Goal: Transaction & Acquisition: Book appointment/travel/reservation

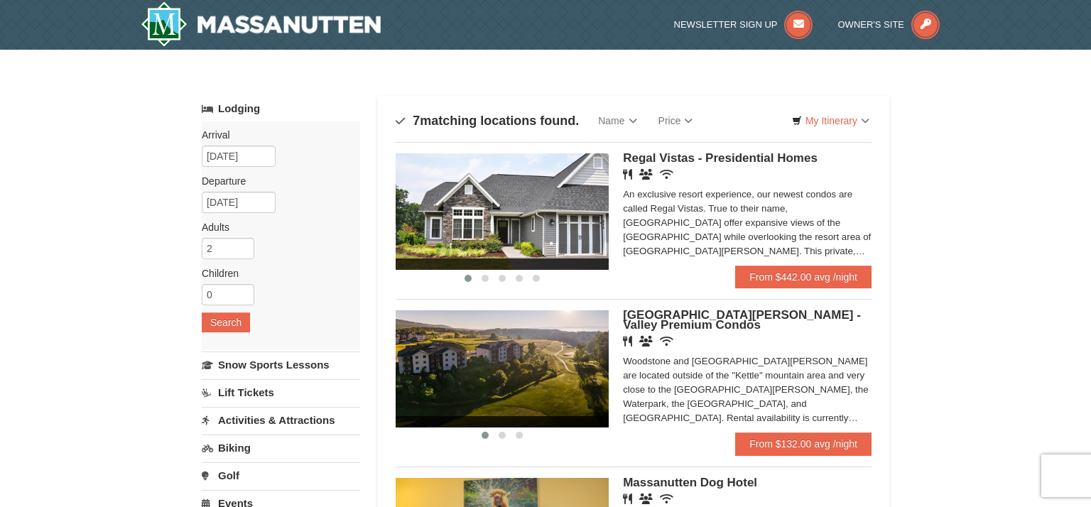
click at [519, 221] on img at bounding box center [501, 211] width 213 height 116
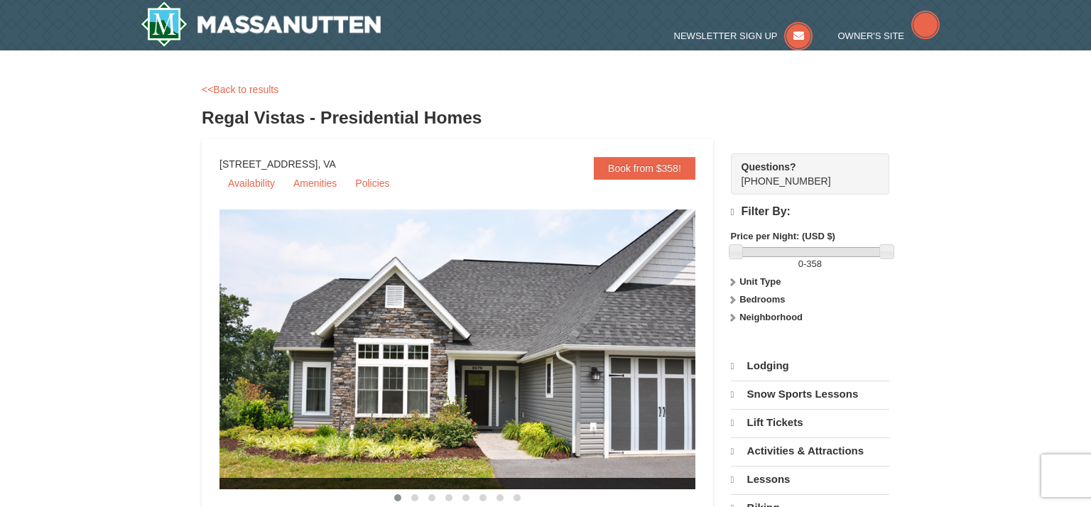
select select "9"
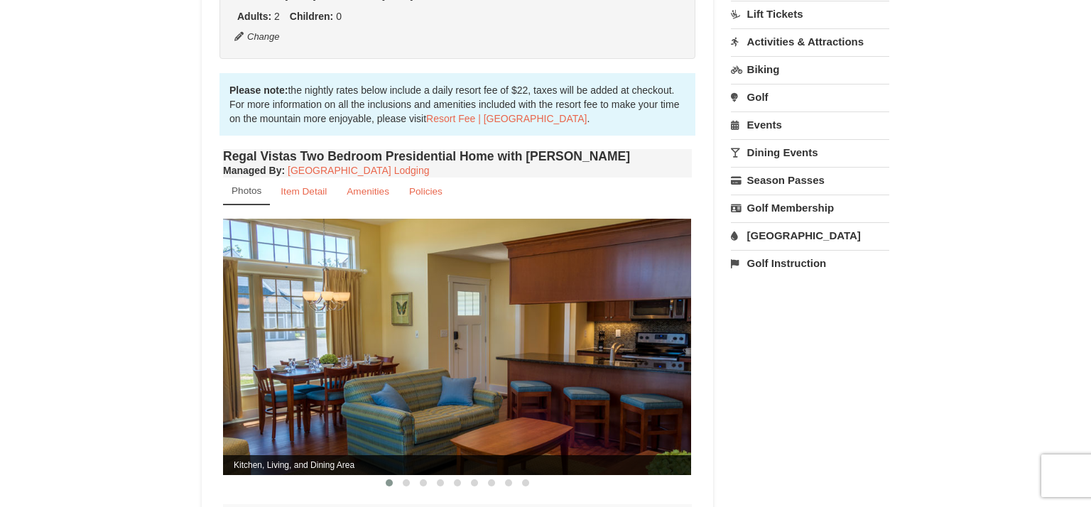
scroll to position [369, 0]
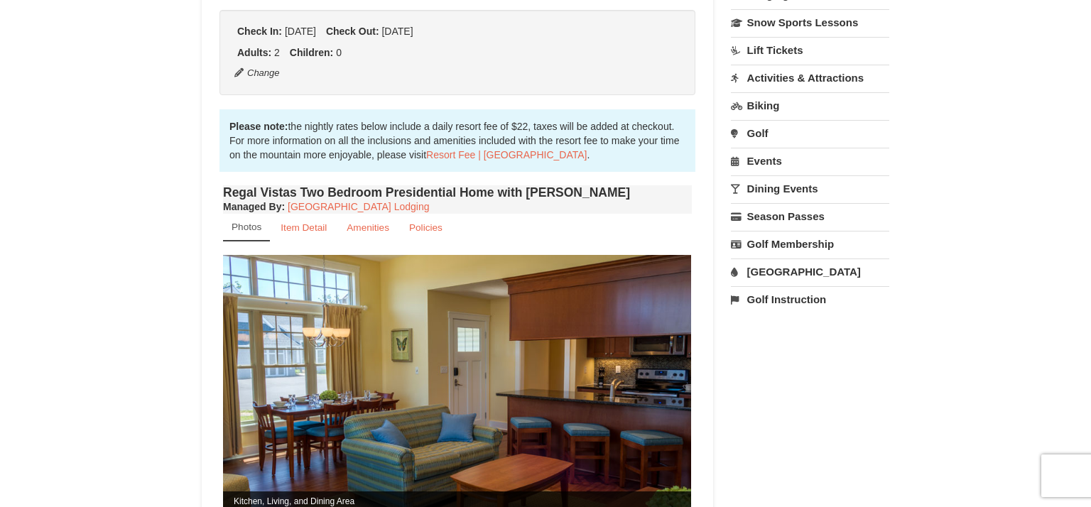
click at [654, 364] on img at bounding box center [457, 383] width 468 height 256
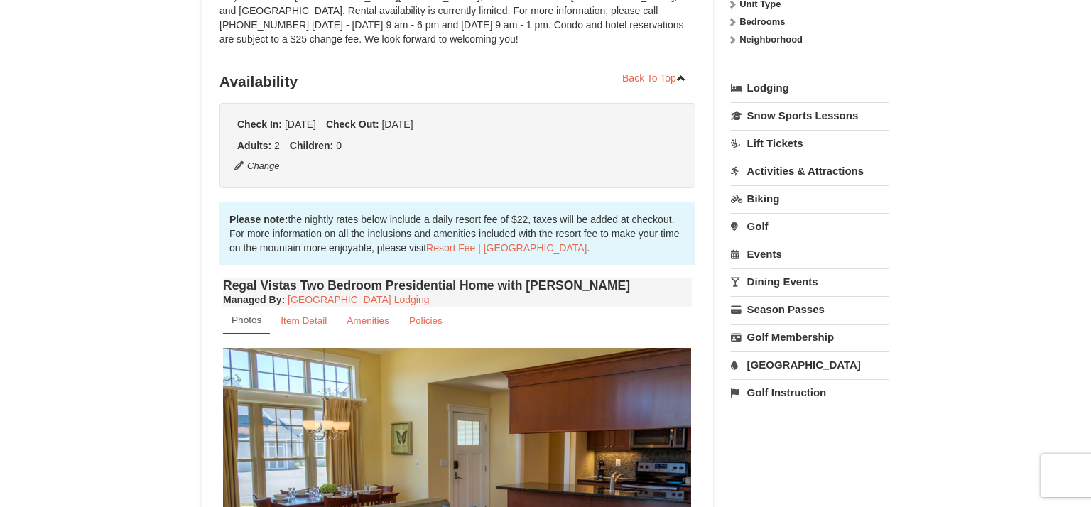
scroll to position [256, 0]
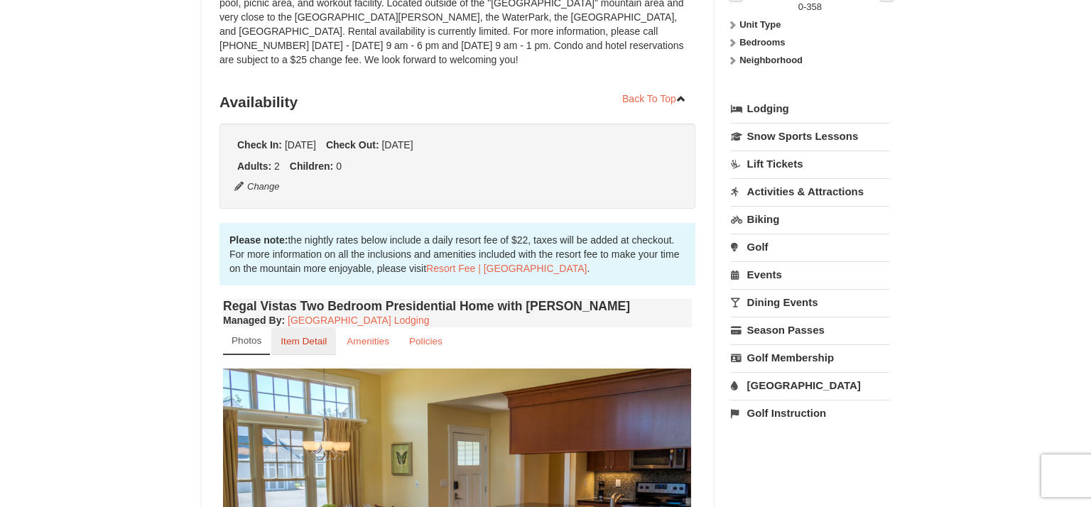
click at [311, 336] on small "Item Detail" at bounding box center [303, 341] width 46 height 11
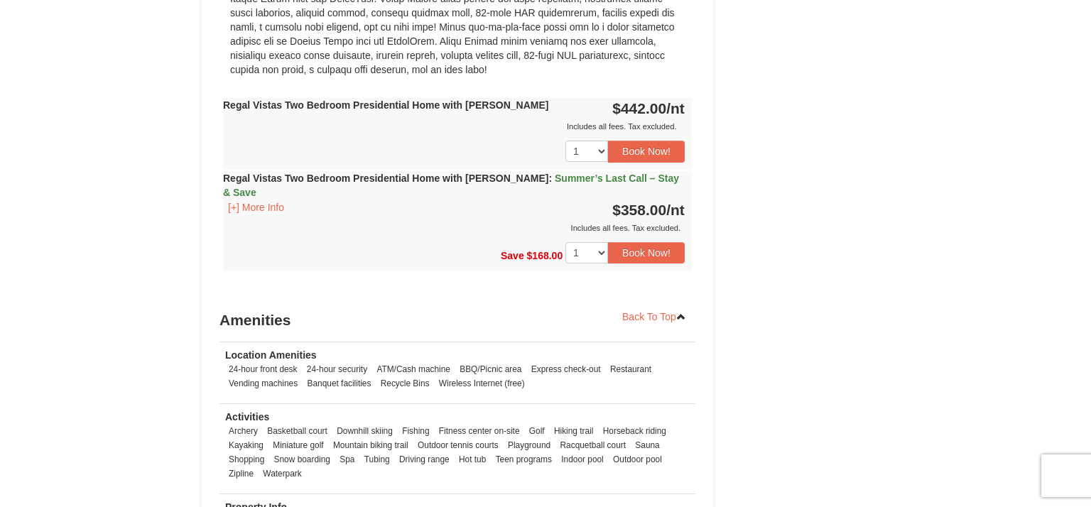
scroll to position [738, 0]
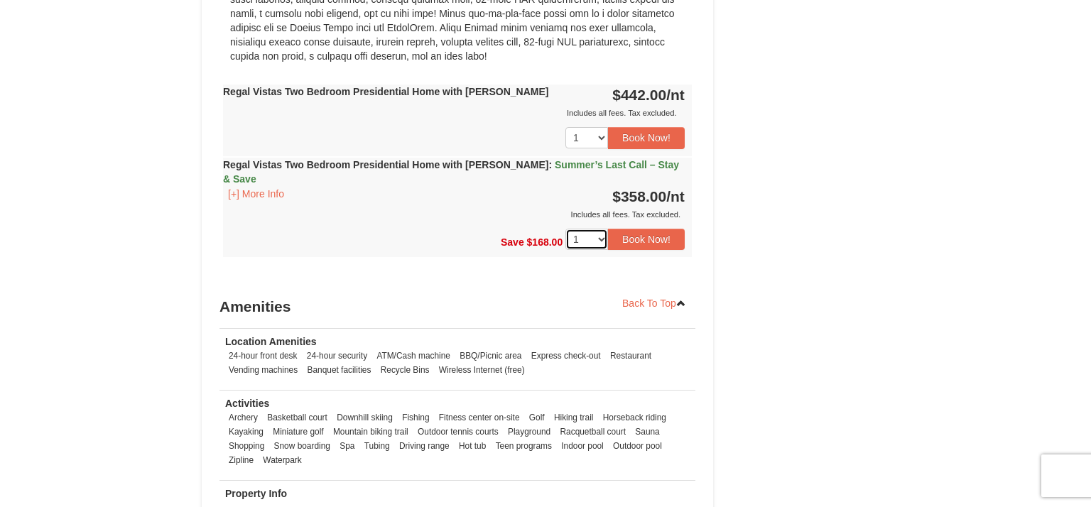
click at [599, 229] on select "1 2 3 4 5 6 7 8 9" at bounding box center [586, 239] width 43 height 21
select select "2"
click at [565, 229] on select "1 2 3 4 5 6 7 8 9" at bounding box center [586, 239] width 43 height 21
click at [644, 229] on button "Book Now!" at bounding box center [646, 239] width 77 height 21
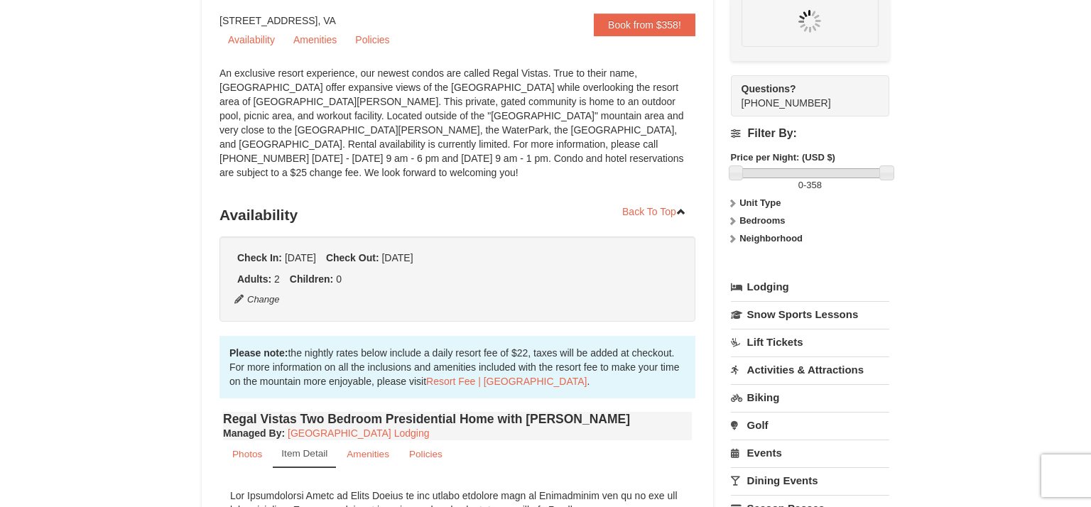
scroll to position [138, 0]
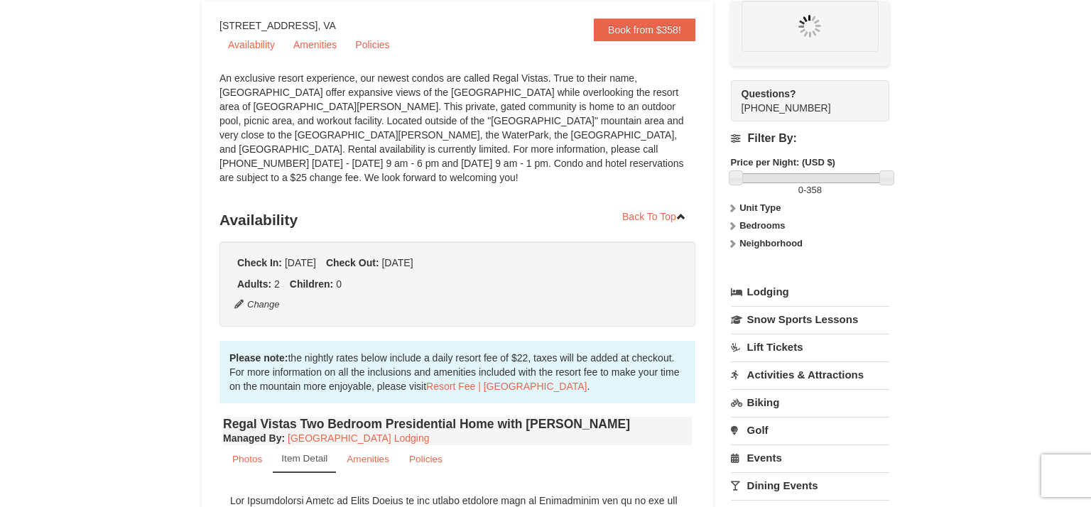
select select "2"
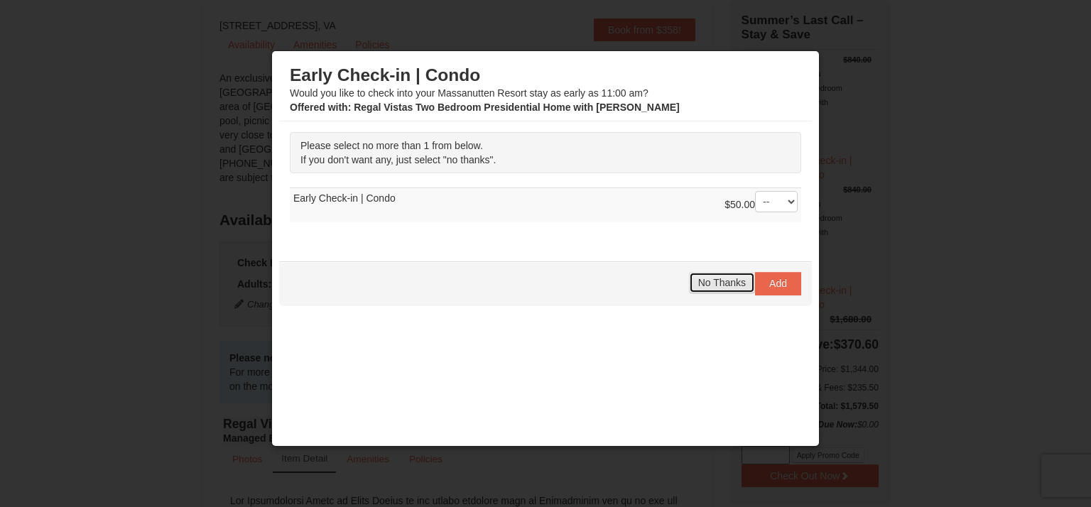
click at [707, 283] on span "No Thanks" at bounding box center [722, 282] width 48 height 11
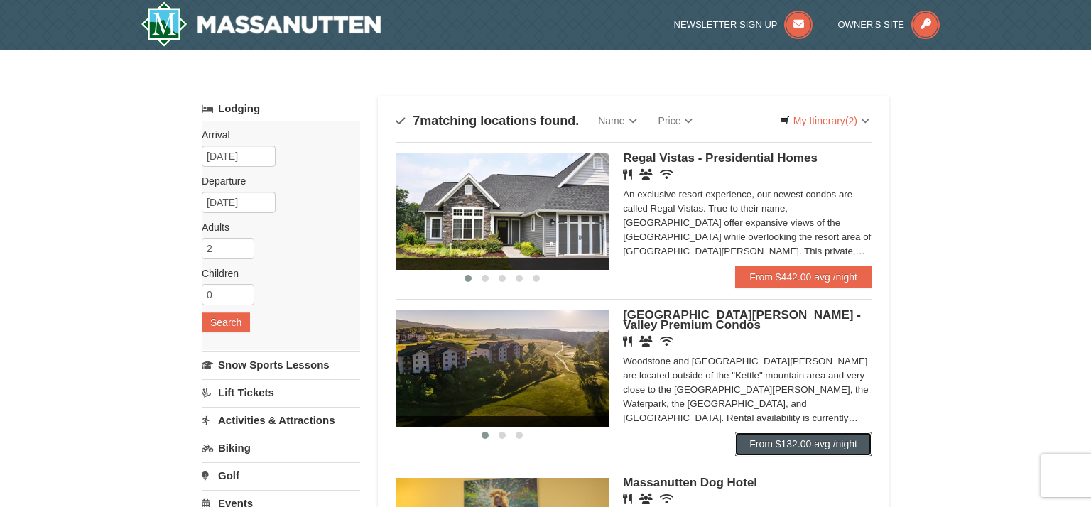
click at [789, 443] on link "From $132.00 avg /night" at bounding box center [803, 443] width 136 height 23
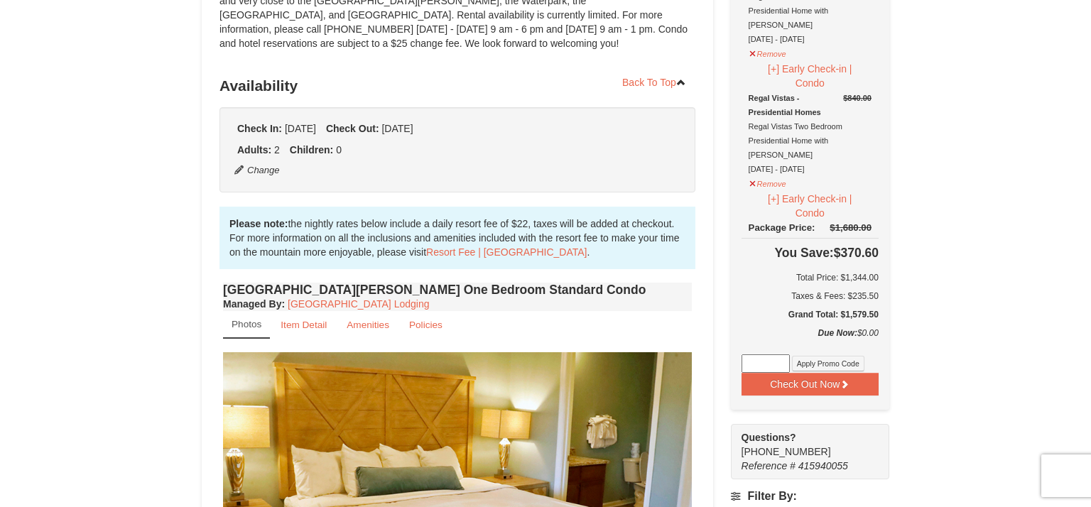
scroll to position [256, 0]
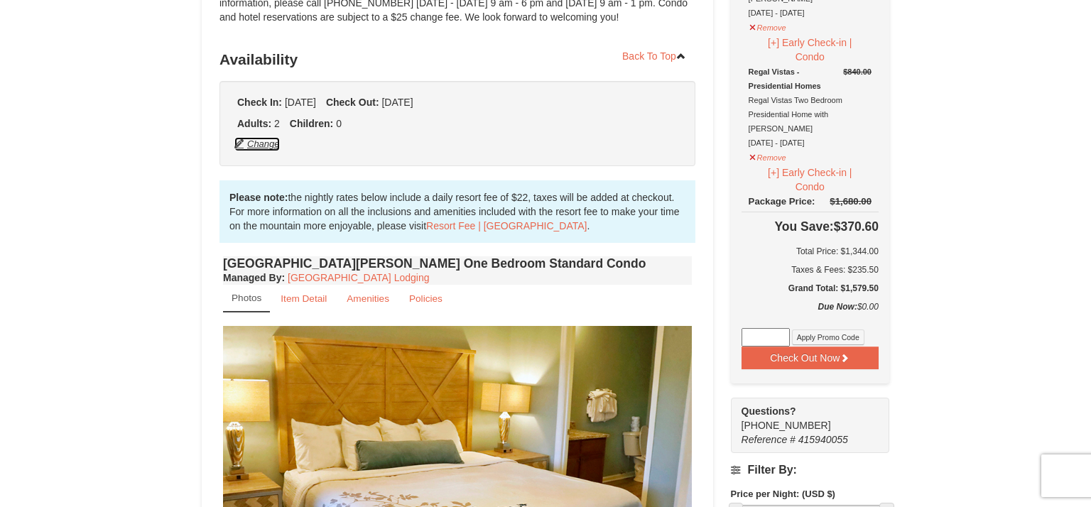
click at [262, 142] on button "Change" at bounding box center [257, 144] width 47 height 16
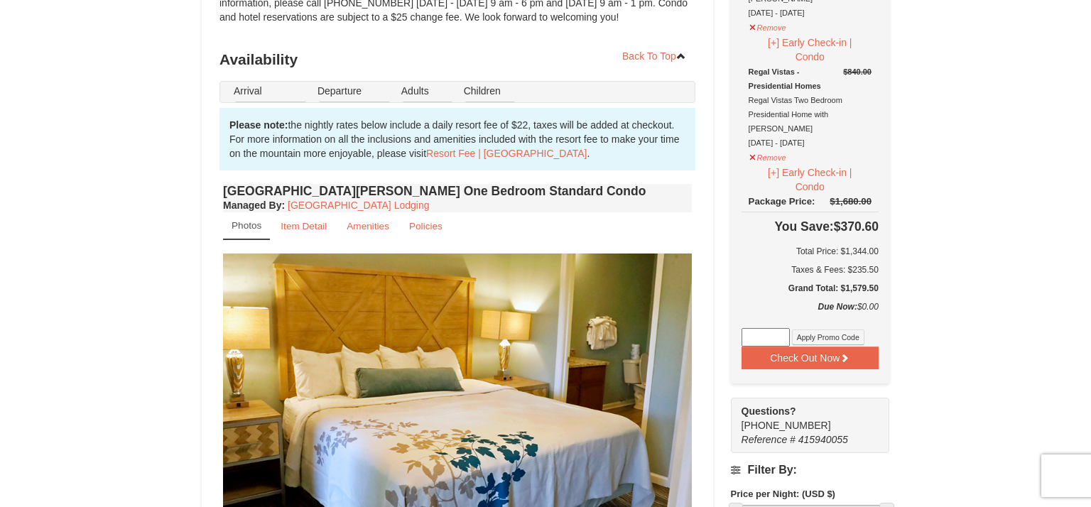
type input "[DATE]"
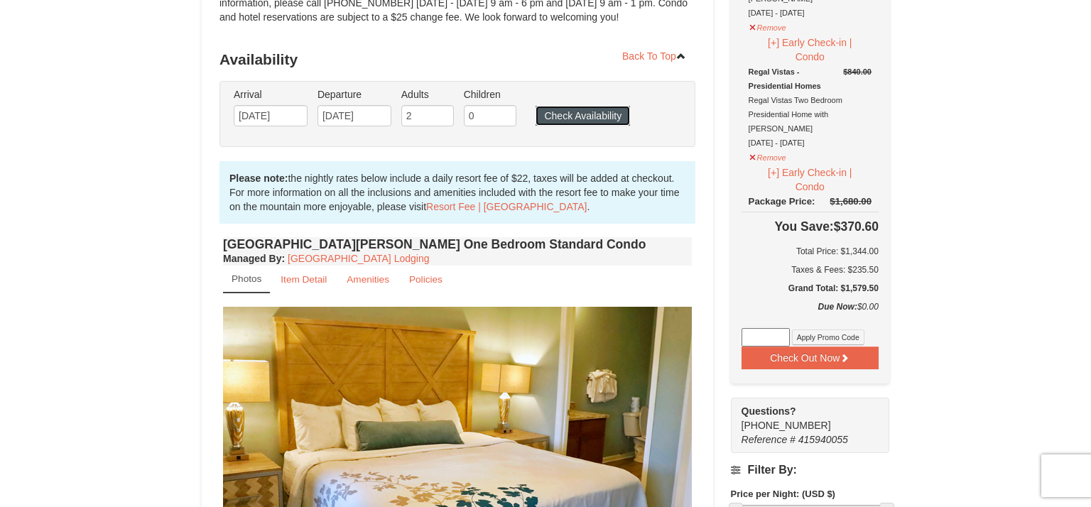
click at [579, 114] on button "Check Availability" at bounding box center [582, 116] width 94 height 20
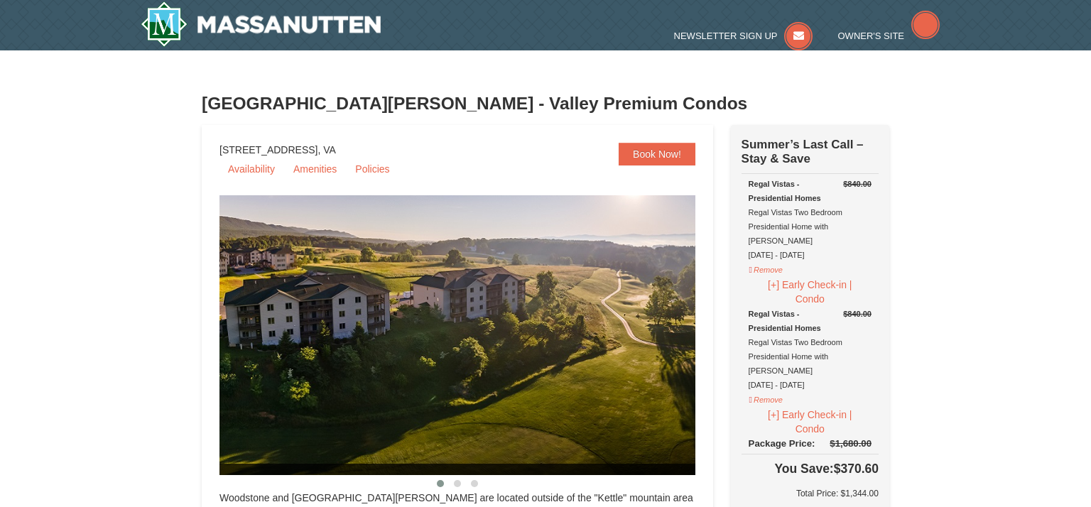
scroll to position [582, 0]
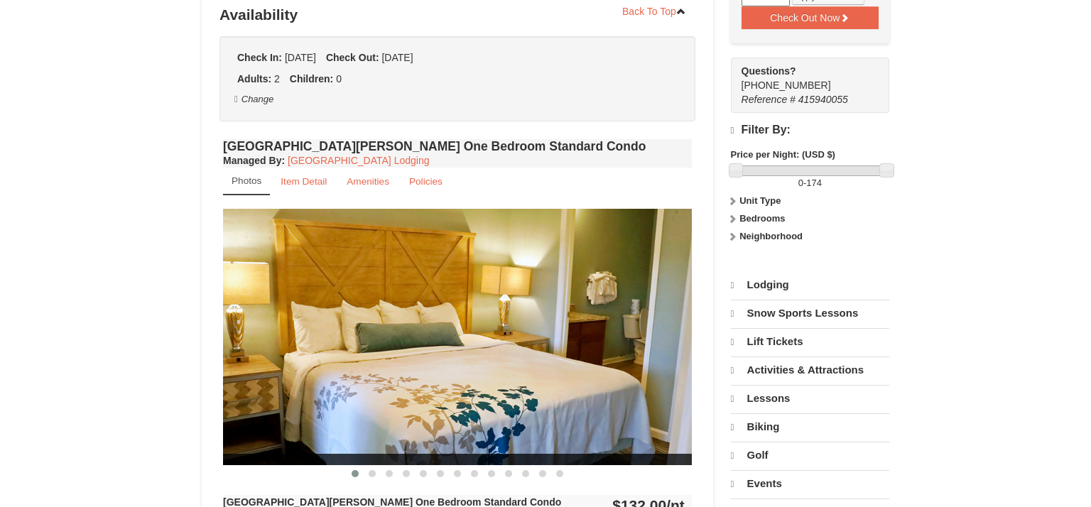
select select "9"
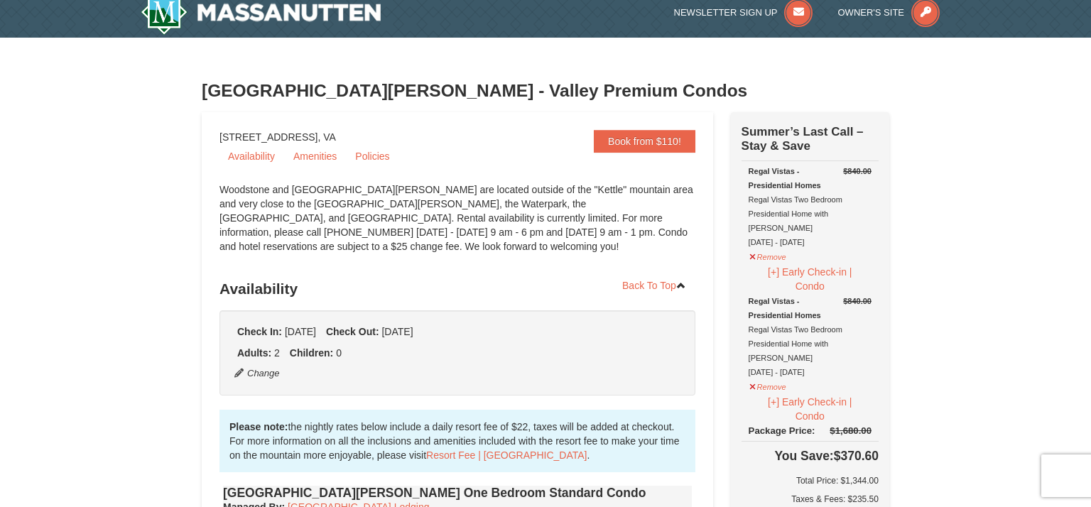
scroll to position [0, 0]
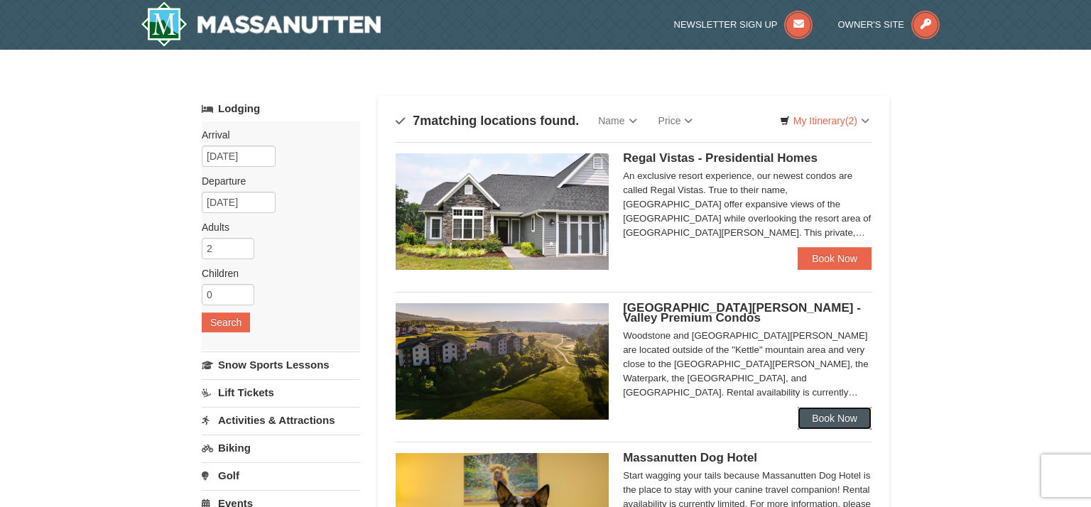
click at [816, 426] on link "Book Now" at bounding box center [834, 418] width 74 height 23
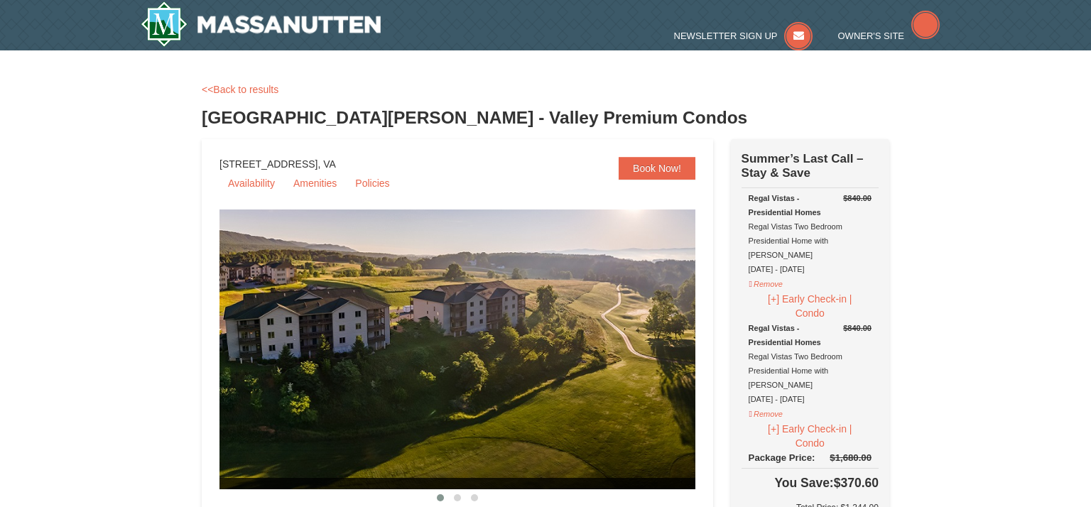
select select "9"
